Goal: Task Accomplishment & Management: Use online tool/utility

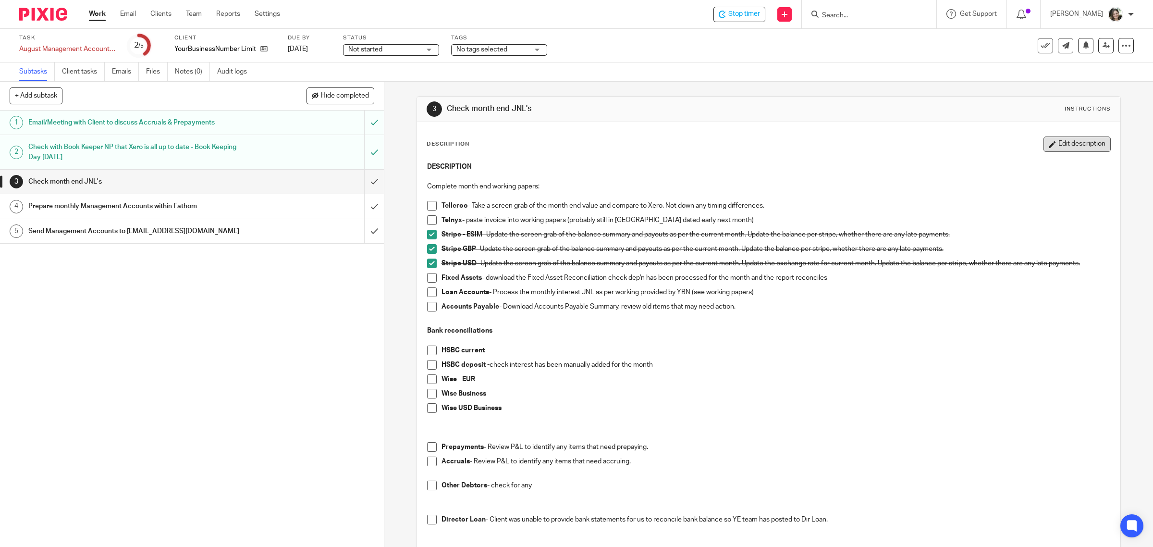
click at [1051, 146] on button "Edit description" at bounding box center [1076, 143] width 67 height 15
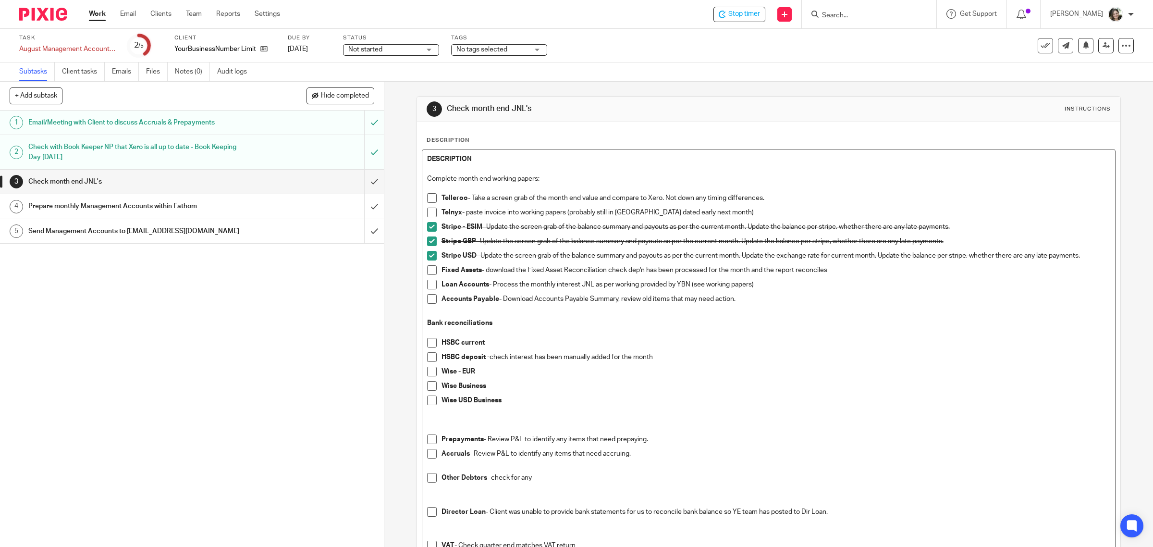
click at [427, 174] on p "Complete month end working papers:" at bounding box center [769, 179] width 684 height 10
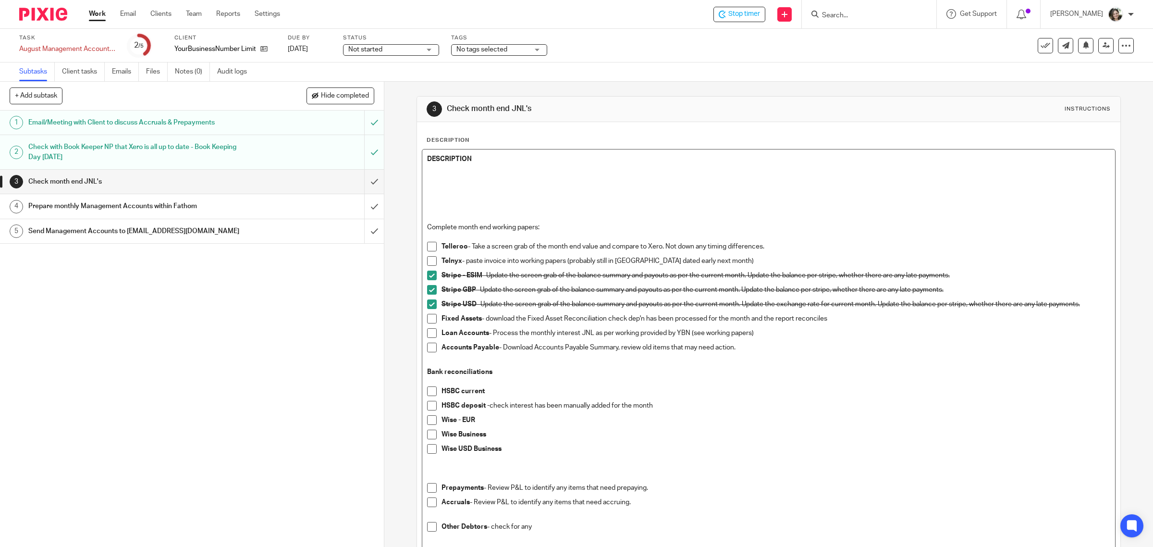
click at [490, 185] on p at bounding box center [769, 189] width 684 height 10
click at [549, 188] on p "No August [PERSON_NAME] invoice in yet. POssible accrual necessary?" at bounding box center [769, 189] width 684 height 10
click at [650, 191] on p "No August [PERSON_NAME] invoice in yet. Possible accrual necessary?" at bounding box center [769, 189] width 684 height 10
click at [422, 188] on div "DESCRIPTION No [PERSON_NAME] invoice in yet. Possible accrual necessary? Comple…" at bounding box center [768, 387] width 693 height 476
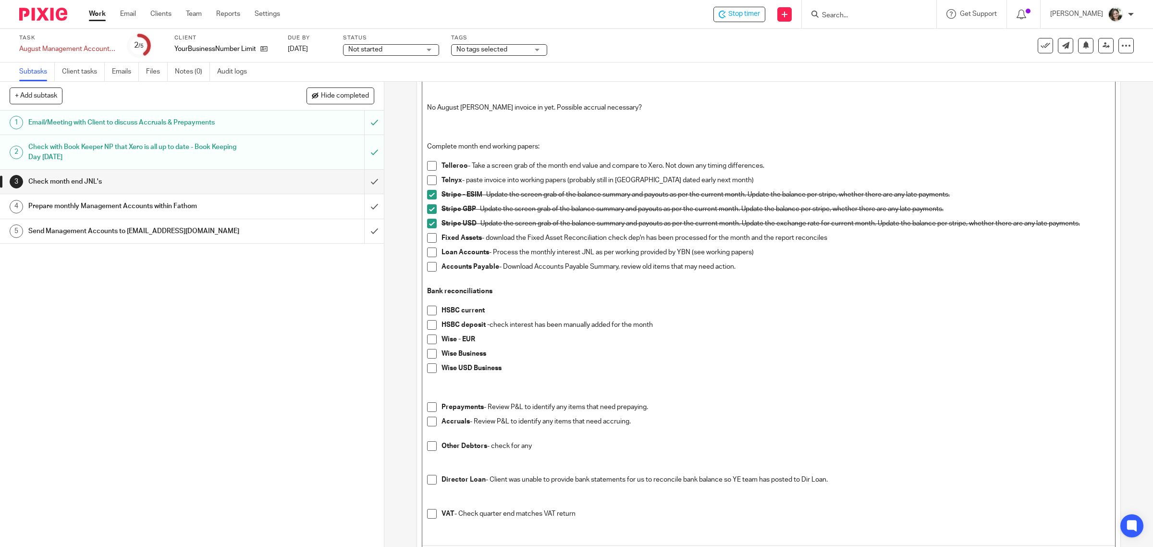
scroll to position [161, 0]
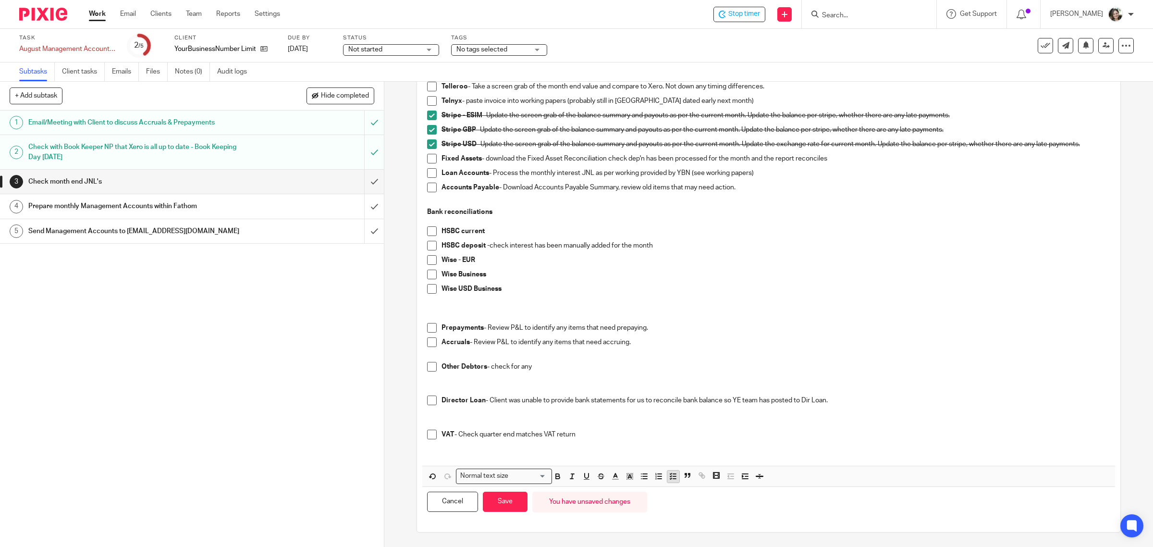
click at [673, 474] on icon "button" at bounding box center [673, 476] width 9 height 9
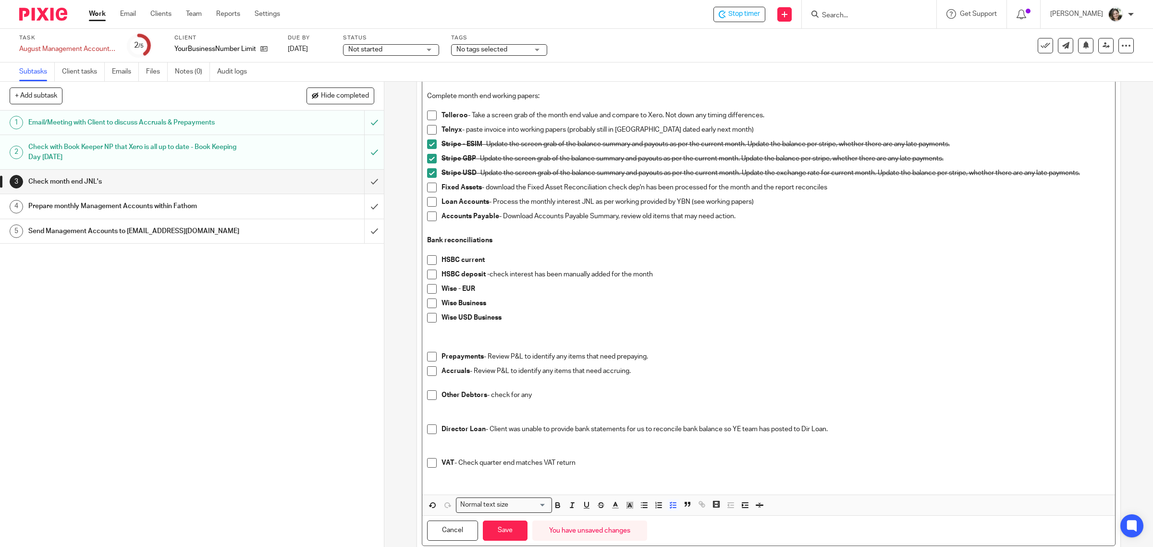
scroll to position [166, 0]
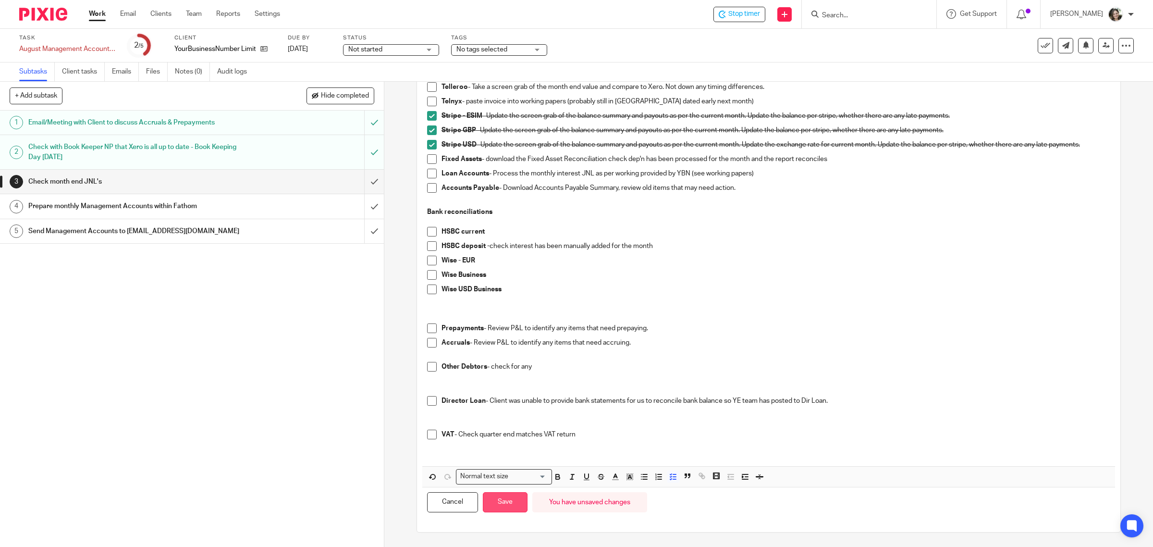
click at [507, 506] on button "Save" at bounding box center [505, 502] width 45 height 21
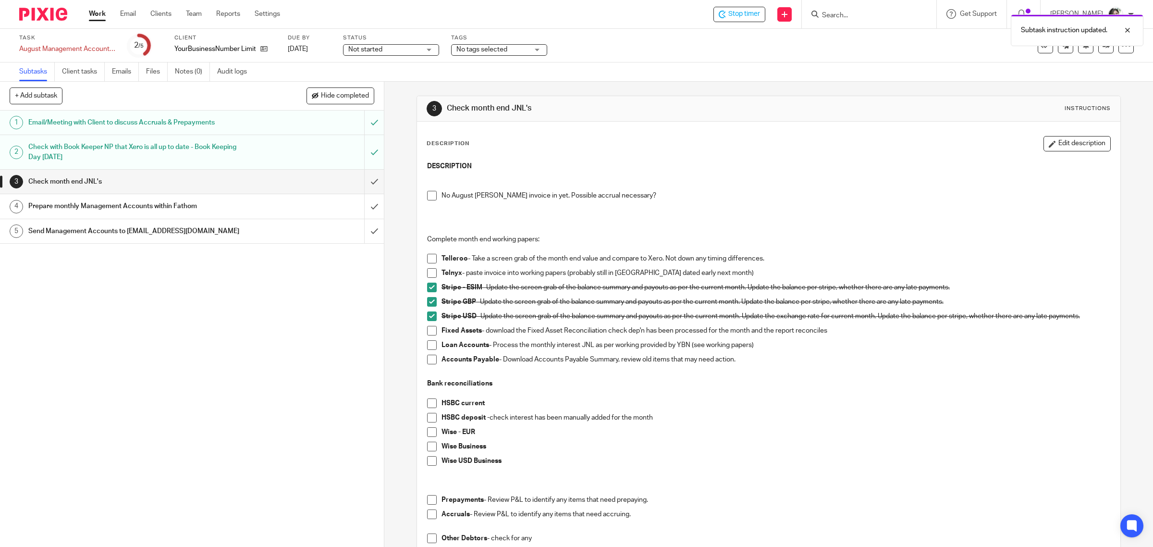
scroll to position [0, 0]
click at [427, 261] on span at bounding box center [432, 259] width 10 height 10
click at [427, 274] on span at bounding box center [432, 274] width 10 height 10
click at [667, 194] on p "No August [PERSON_NAME] invoice in yet. Possible accrual necessary?" at bounding box center [776, 196] width 669 height 10
click at [668, 189] on p at bounding box center [769, 187] width 684 height 10
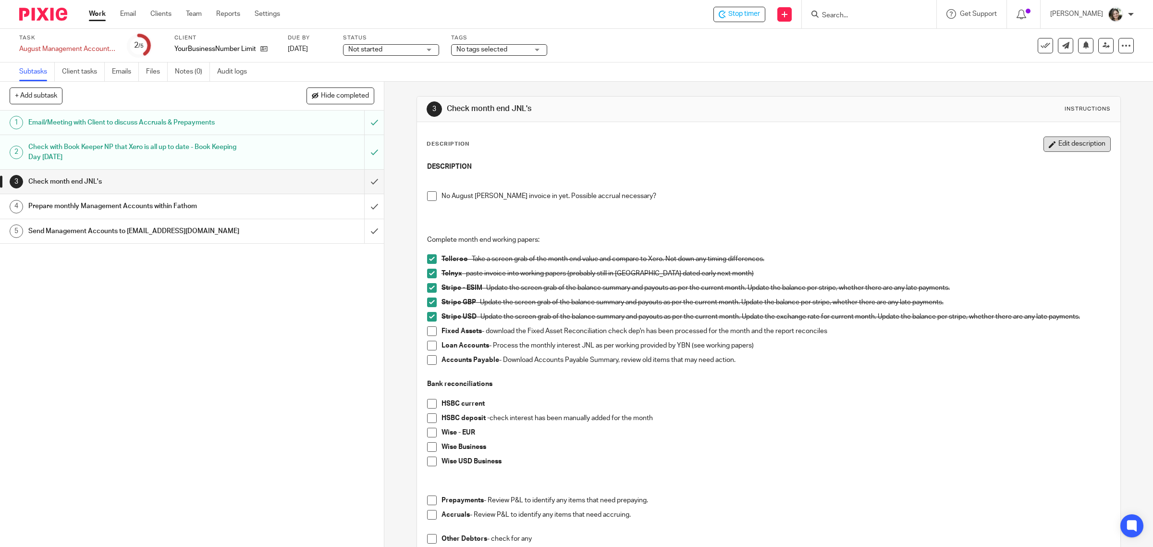
click at [1055, 144] on button "Edit description" at bounding box center [1076, 143] width 67 height 15
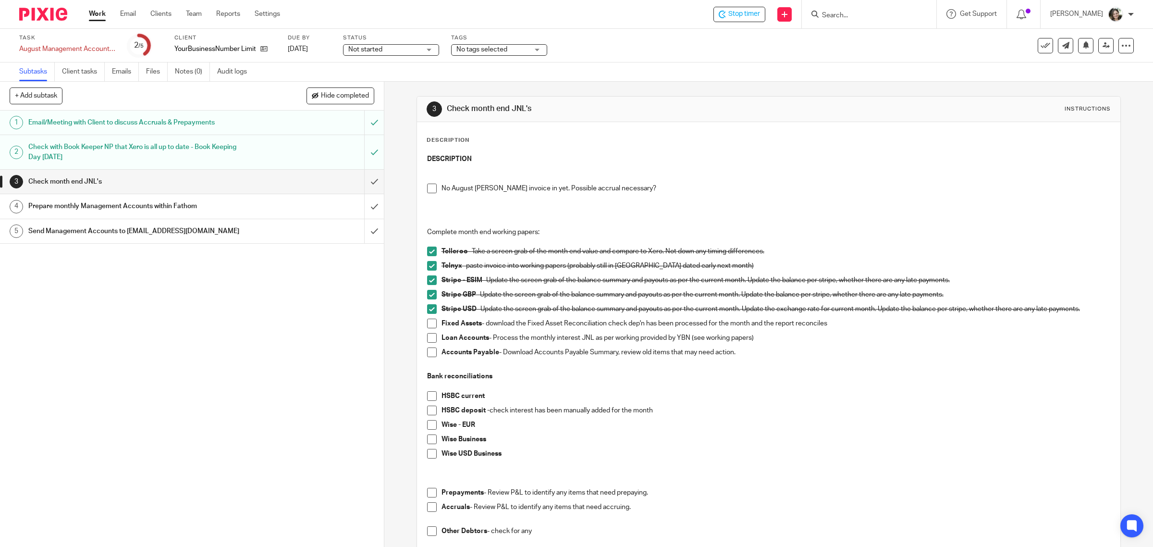
click at [674, 187] on p "No August [PERSON_NAME] invoice in yet. Possible accrual necessary?" at bounding box center [776, 189] width 669 height 10
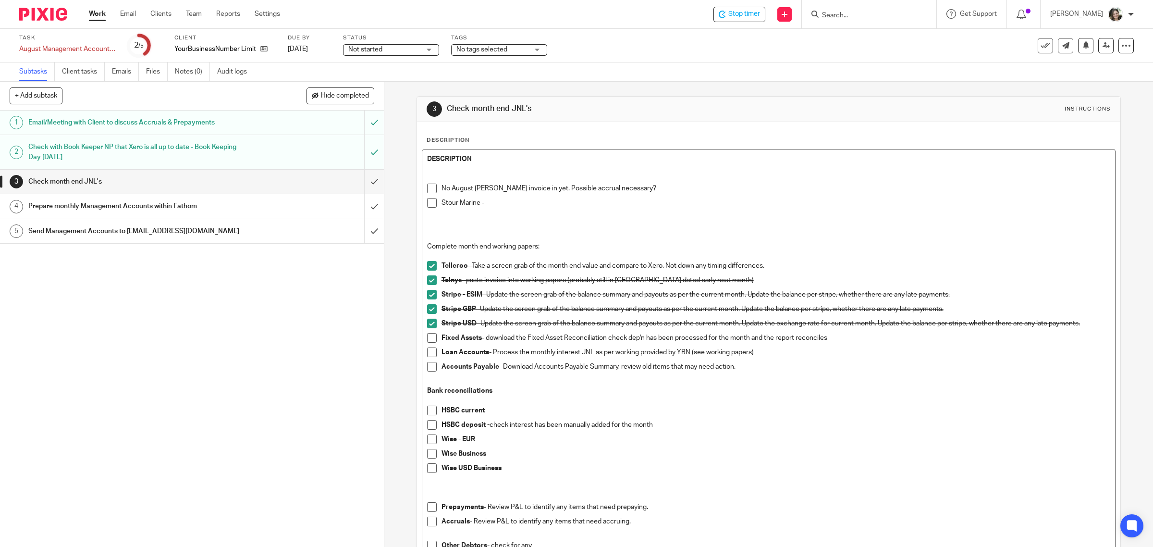
click at [513, 202] on p "Stour Marine -" at bounding box center [776, 203] width 669 height 10
click at [540, 203] on p "Stour Marine - August invoice ([DATE])" at bounding box center [776, 203] width 669 height 10
click at [614, 202] on p "Stour Marine - August invoice ([DATE])" at bounding box center [776, 203] width 669 height 10
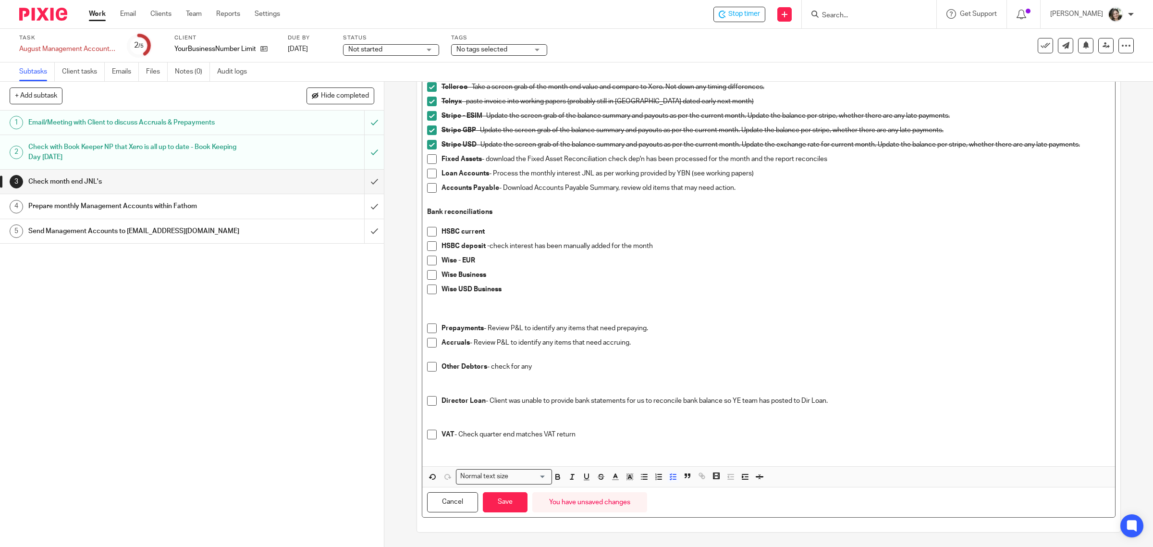
scroll to position [180, 0]
click at [505, 499] on button "Save" at bounding box center [505, 502] width 45 height 21
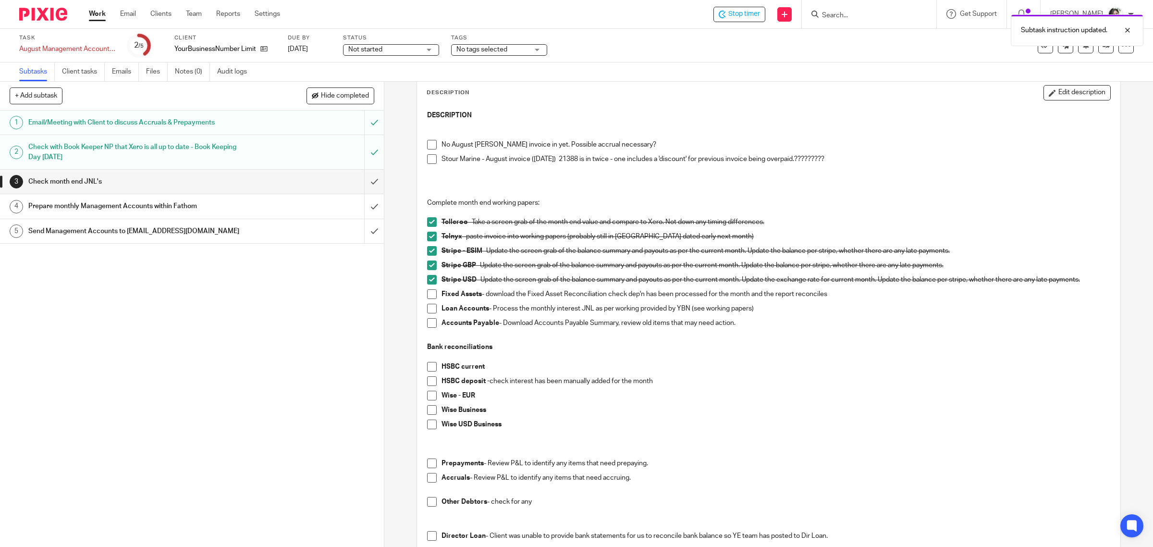
scroll to position [0, 0]
